Goal: Information Seeking & Learning: Learn about a topic

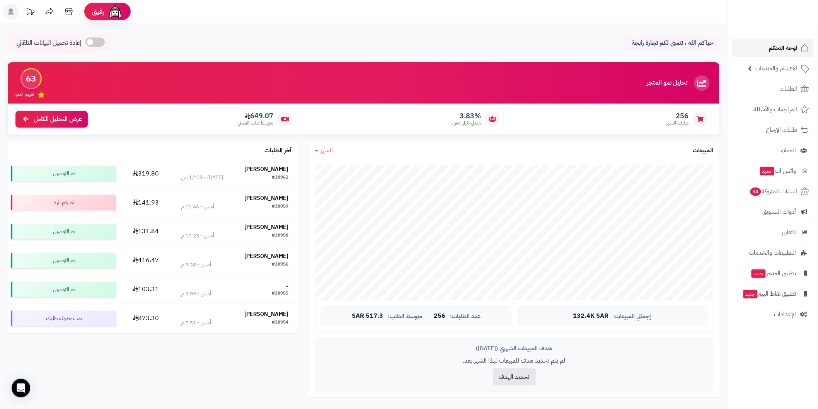
click at [774, 57] on link "لوحة التحكم" at bounding box center [772, 48] width 81 height 19
click at [787, 51] on span "لوحة التحكم" at bounding box center [784, 48] width 28 height 11
click at [764, 81] on link "الطلبات" at bounding box center [772, 89] width 81 height 19
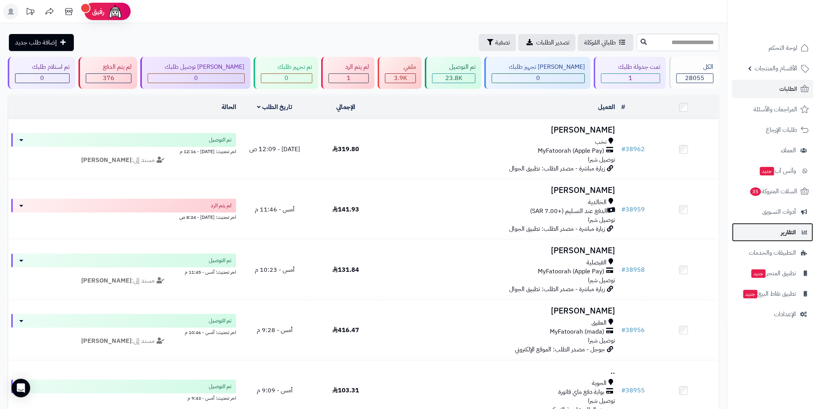
click at [785, 240] on link "التقارير" at bounding box center [772, 232] width 81 height 19
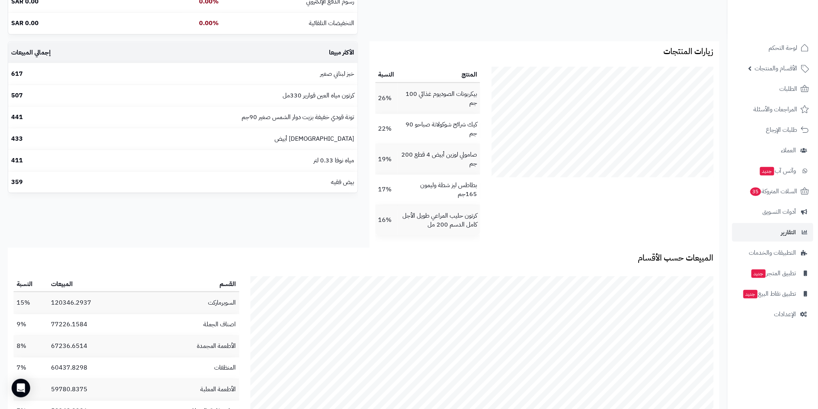
scroll to position [341, 0]
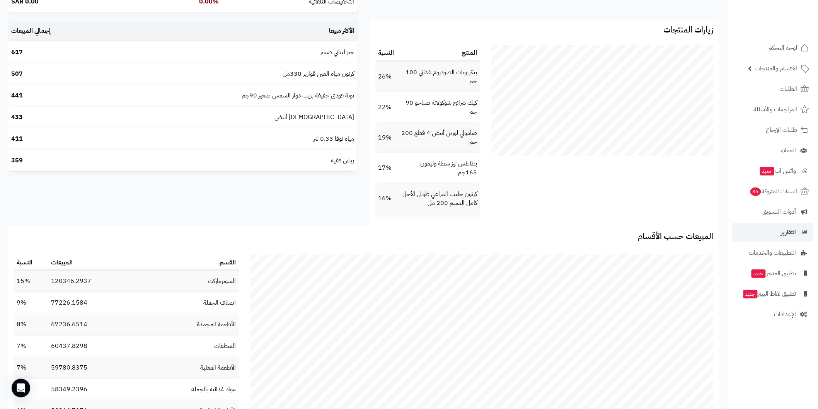
click at [584, 224] on section "زيارات المنتجات المنتج النسبة بيكربونات الصوديوم غذائي 100 جم 26% كيك شرائح شوك…" at bounding box center [545, 123] width 350 height 207
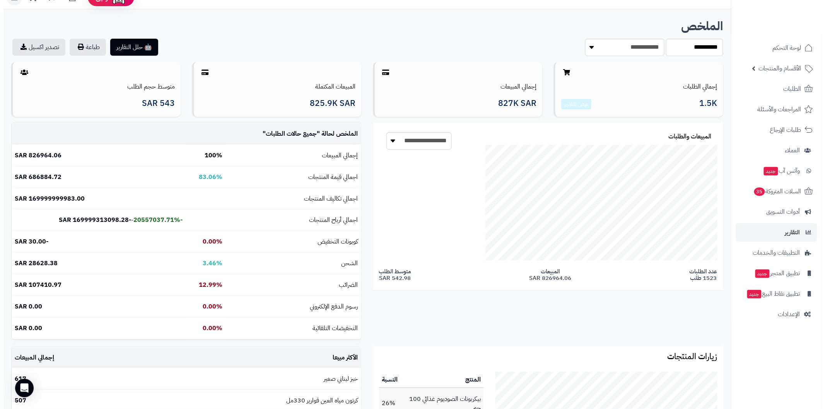
scroll to position [0, 0]
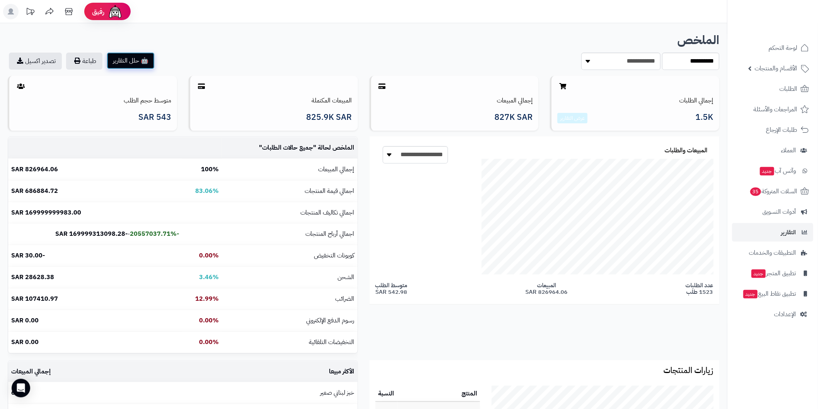
click at [145, 67] on button "🤖 حلل التقارير" at bounding box center [131, 60] width 48 height 17
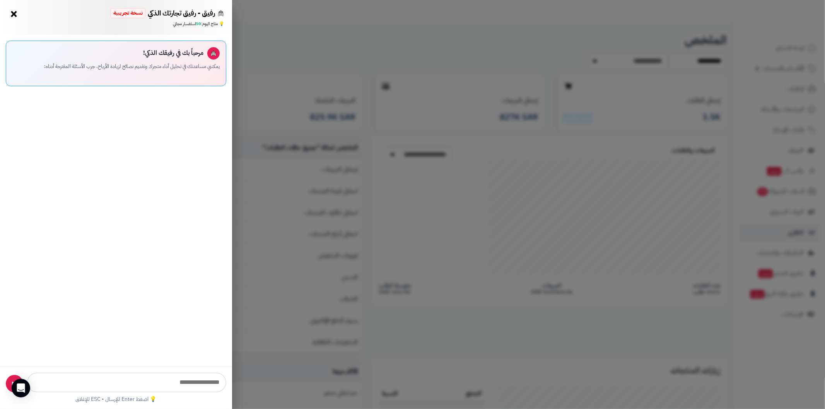
scroll to position [241, 479]
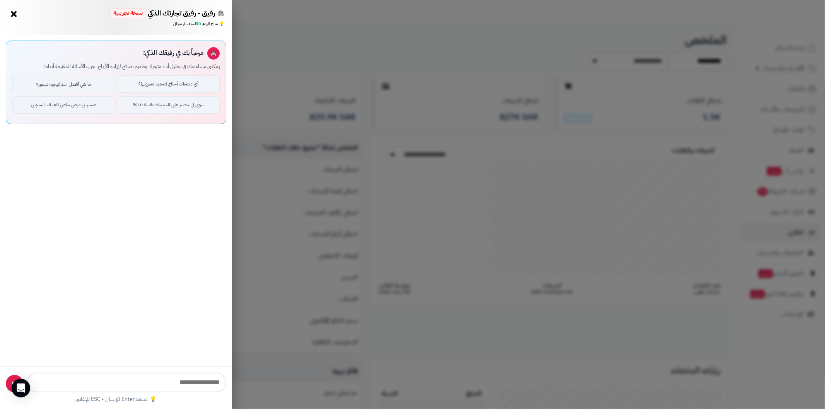
type input "**********"
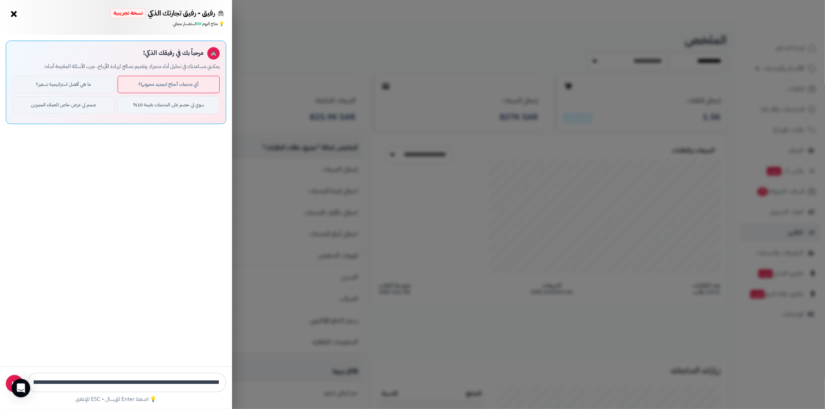
scroll to position [0, -253]
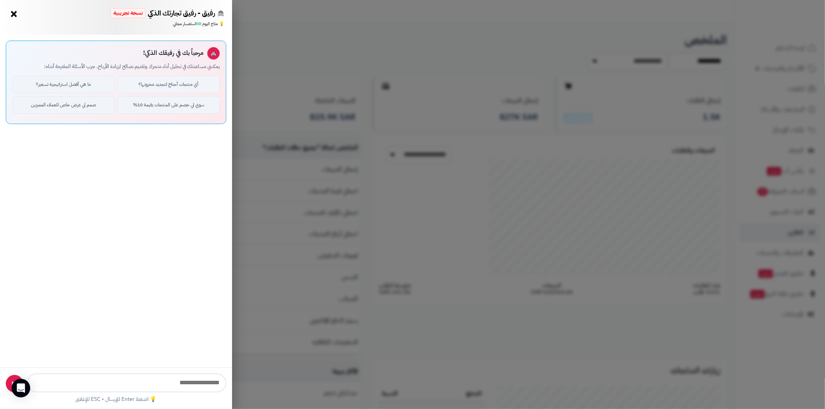
click at [265, 104] on div "رفيق - رفيق تجارتك الذكي نسخة تجريبية ⭐ تاجر متنامي × 💡 متاح اليوم: 50 استفسار …" at bounding box center [412, 204] width 825 height 409
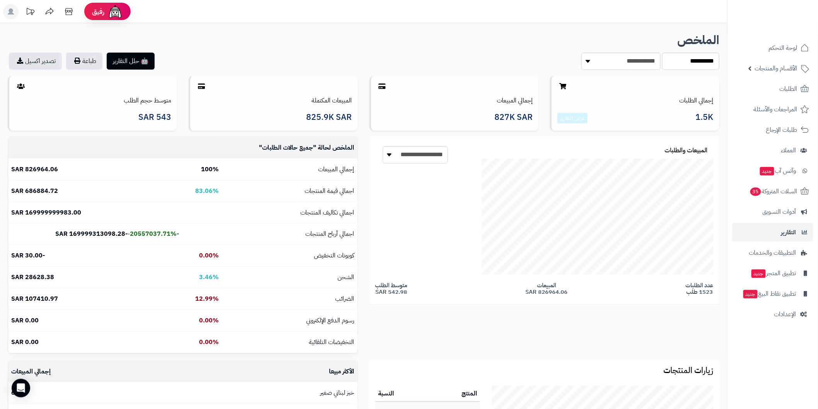
scroll to position [386531, 386344]
click at [627, 60] on select "**********" at bounding box center [621, 61] width 79 height 17
select select "******"
click at [582, 53] on select "**********" at bounding box center [621, 61] width 79 height 17
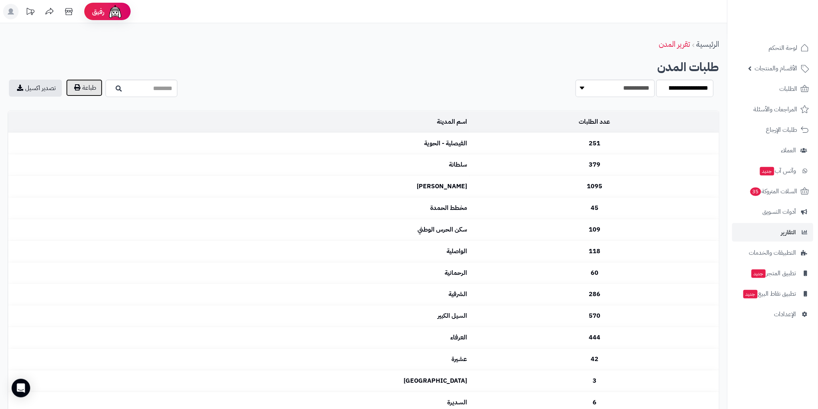
click at [96, 94] on button "طباعة" at bounding box center [84, 87] width 36 height 17
click at [532, 87] on section "**********" at bounding box center [542, 88] width 345 height 17
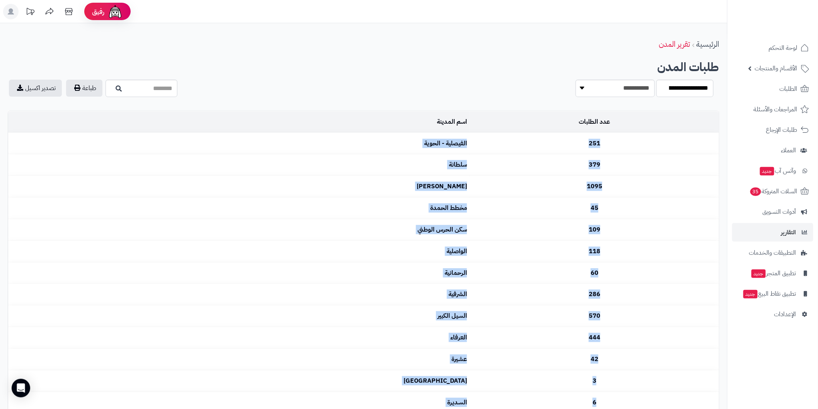
drag, startPoint x: 371, startPoint y: 318, endPoint x: 586, endPoint y: 140, distance: 279.0
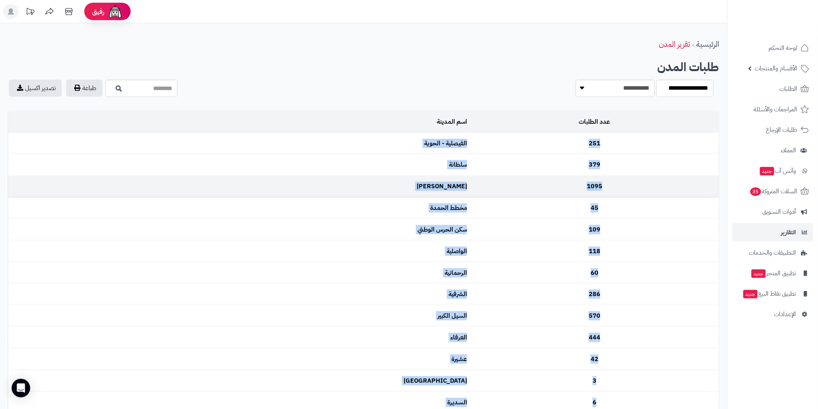
copy tbody "251 الفيصلية - الحوية 379 سلطانة 1095 [PERSON_NAME] 45 مخطط الحمدة 109 سكن الحر…"
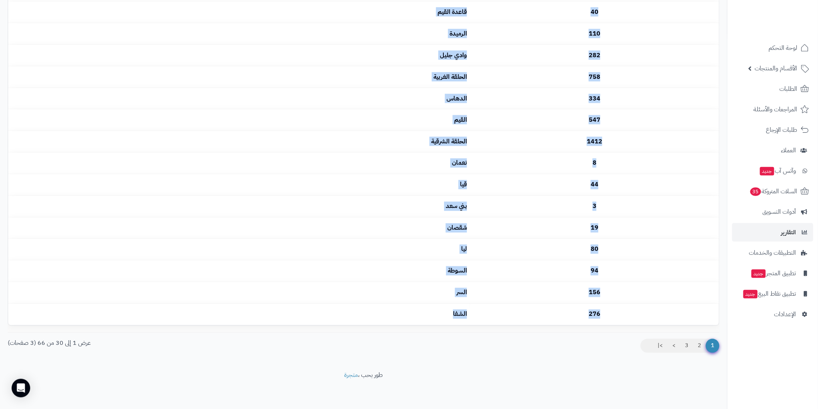
scroll to position [457, 0]
click at [695, 345] on link "2" at bounding box center [699, 345] width 13 height 14
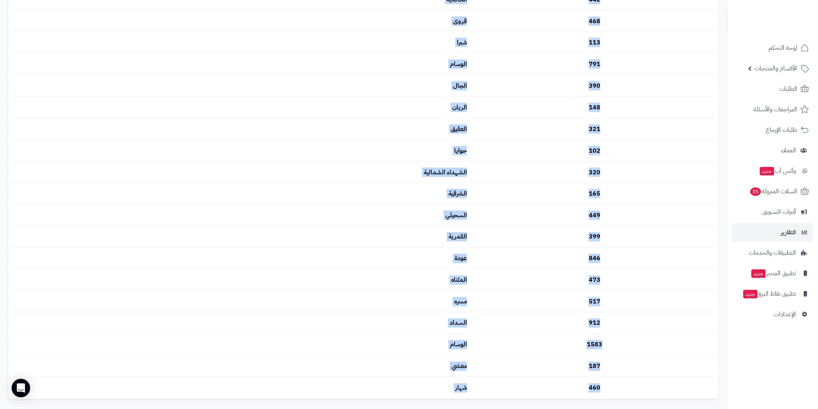
scroll to position [457, 0]
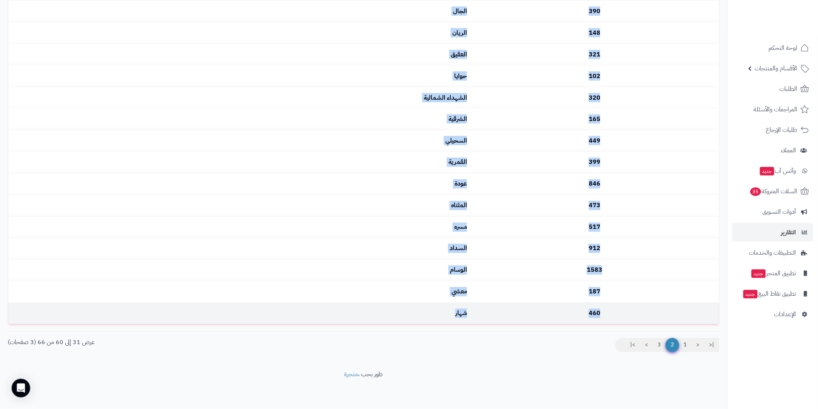
drag, startPoint x: 595, startPoint y: 138, endPoint x: 385, endPoint y: 312, distance: 272.7
click at [385, 312] on tbody "42 عشيرة 3 مكة المكرمة 6 السديرة 153 البخارية 377 جبرة 122 القطبية 1088 ام [PER…" at bounding box center [363, 0] width 711 height 647
copy tbody "42 عشيرة 3 مكة المكرمة 6 السديرة 153 البخارية 377 جبرة 122 القطبية 1088 ام [PER…"
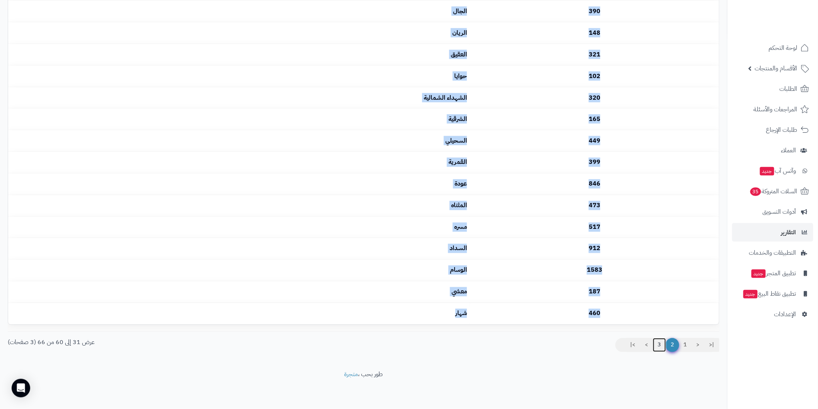
click at [655, 346] on link "3" at bounding box center [659, 345] width 13 height 14
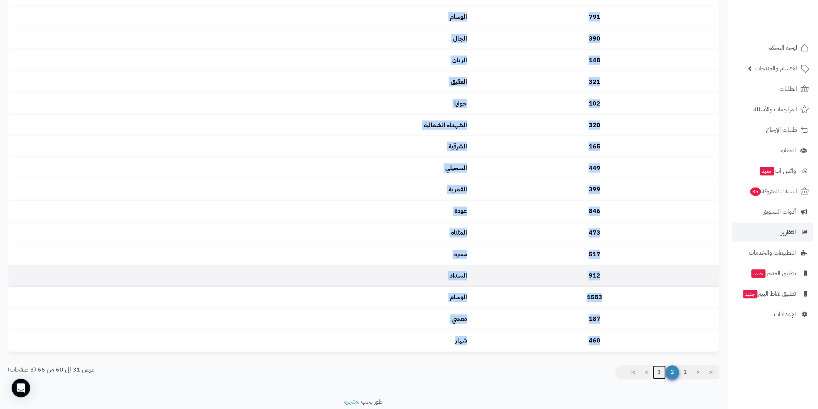
scroll to position [377, 0]
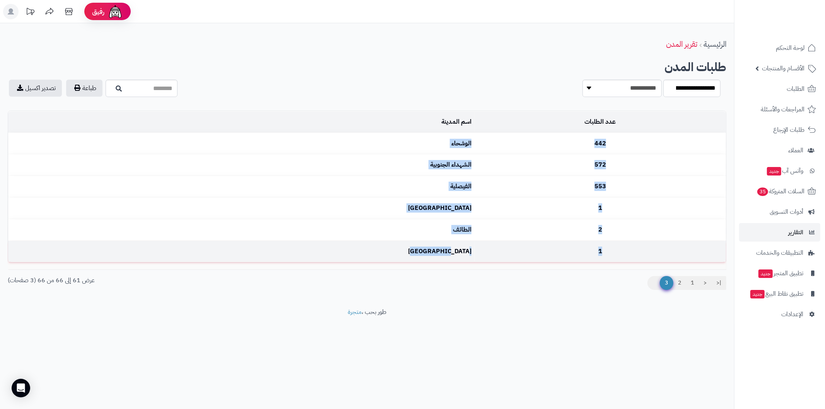
drag, startPoint x: 601, startPoint y: 138, endPoint x: 358, endPoint y: 252, distance: 268.3
click at [360, 252] on tbody "442 الوشحاء 572 الشهداء الجنوبية 553 الفيصلية 1 جدة 2 الطائف 1 مكة المكرمة" at bounding box center [367, 197] width 718 height 129
copy tbody "442 الوشحاء 572 الشهداء الجنوبية 553 الفيصلية 1 جدة 2 الطائف 1 مكة المكرمة"
